Goal: Information Seeking & Learning: Learn about a topic

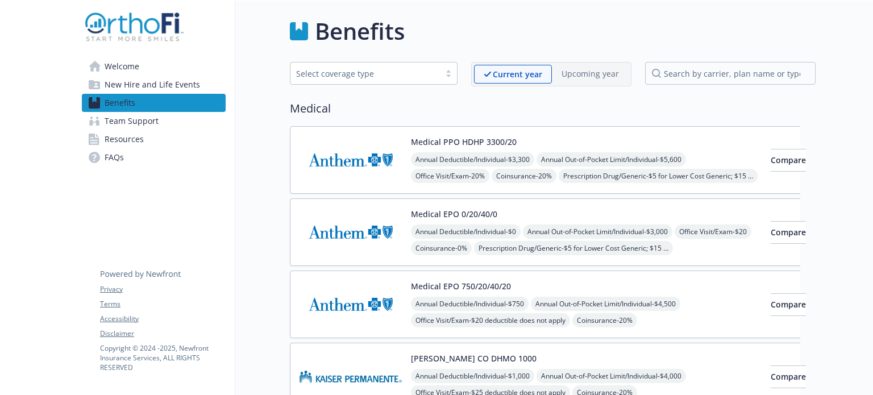
scroll to position [114, 0]
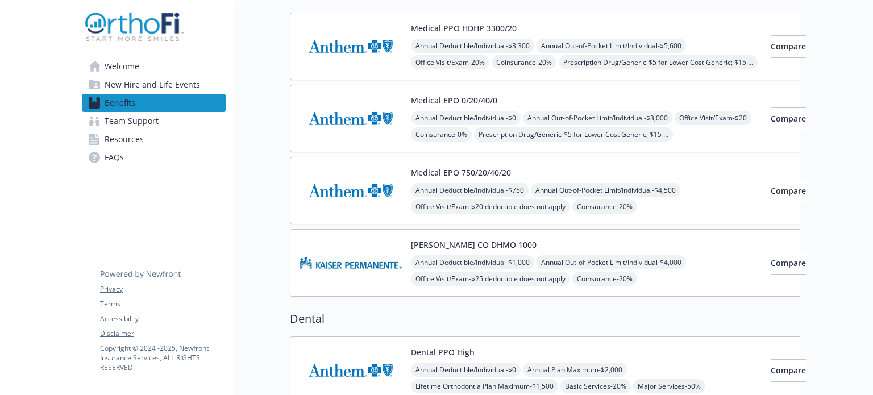
click at [596, 130] on div "Annual Deductible/Individual - $0 Annual Out-of-Pocket Limit/Individual - $3,00…" at bounding box center [586, 143] width 351 height 64
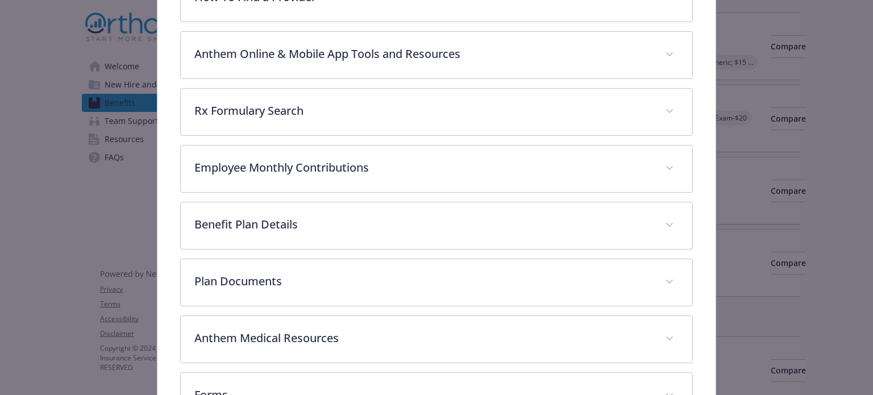
scroll to position [475, 0]
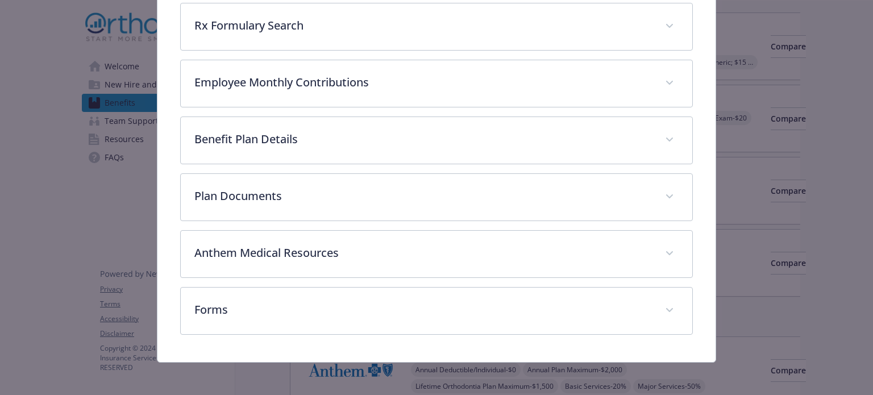
click at [630, 165] on div "Description The Anthem EPO $0 Medical Plan is an in-network-only health insuran…" at bounding box center [436, 25] width 512 height 618
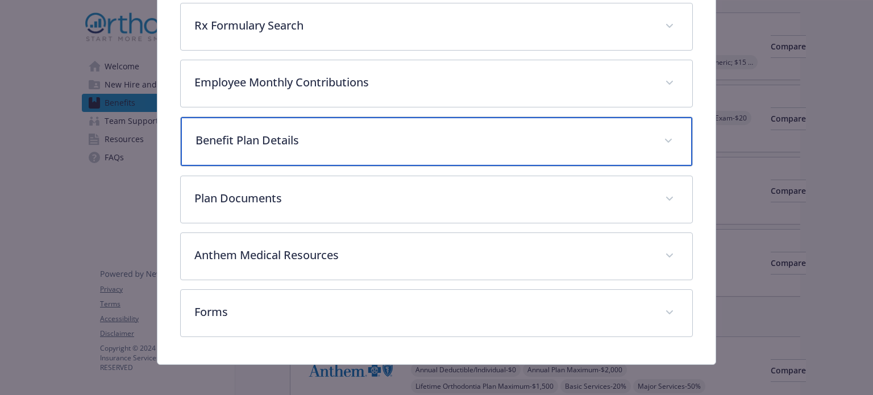
click at [625, 147] on div "Benefit Plan Details" at bounding box center [436, 141] width 511 height 49
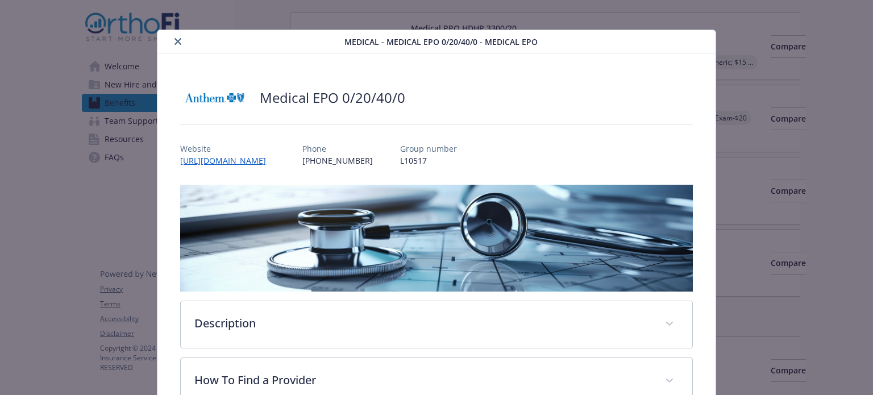
scroll to position [0, 0]
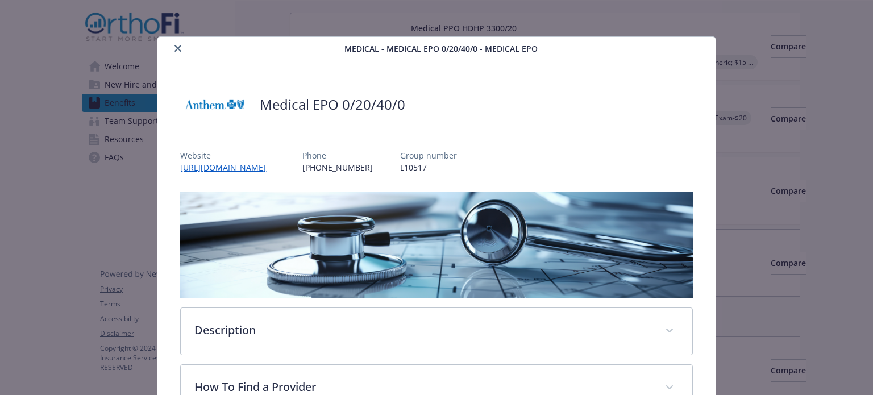
click at [180, 49] on icon "close" at bounding box center [178, 48] width 7 height 7
